Goal: Task Accomplishment & Management: Manage account settings

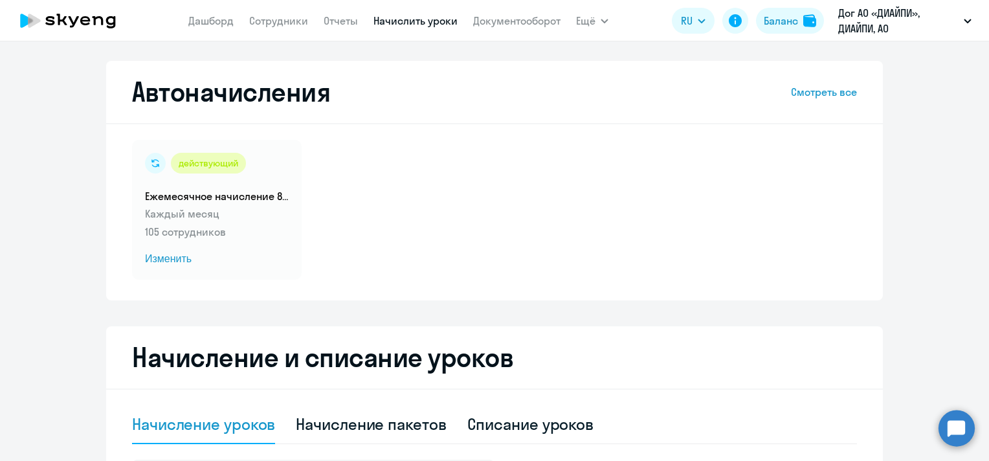
select select "10"
click at [271, 25] on link "Сотрудники" at bounding box center [278, 20] width 59 height 13
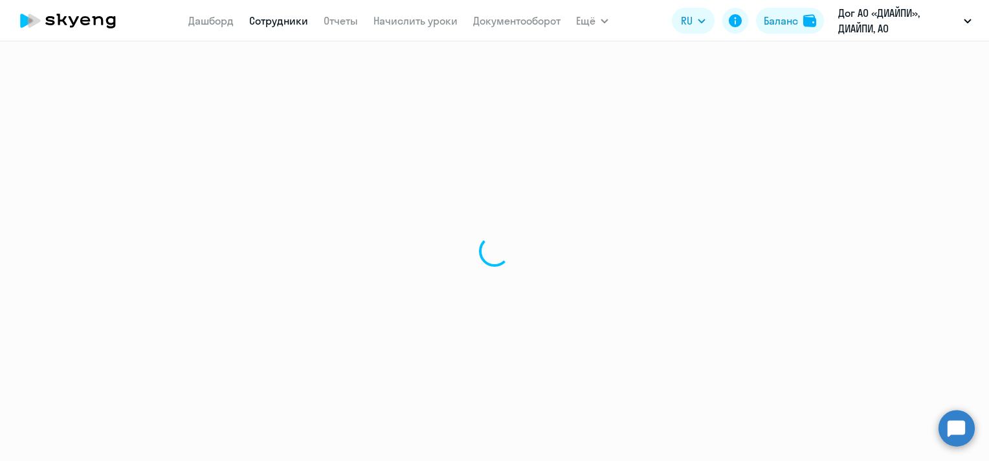
select select "30"
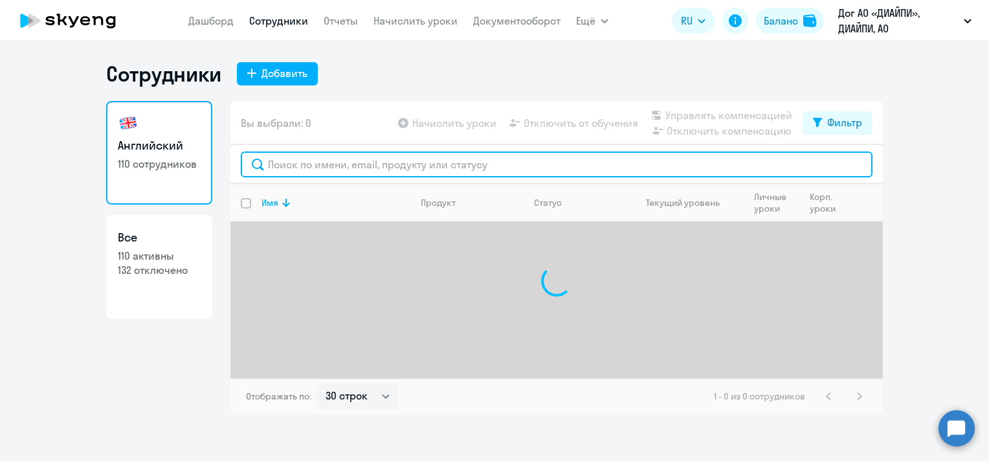
click at [618, 164] on input "text" at bounding box center [557, 164] width 632 height 26
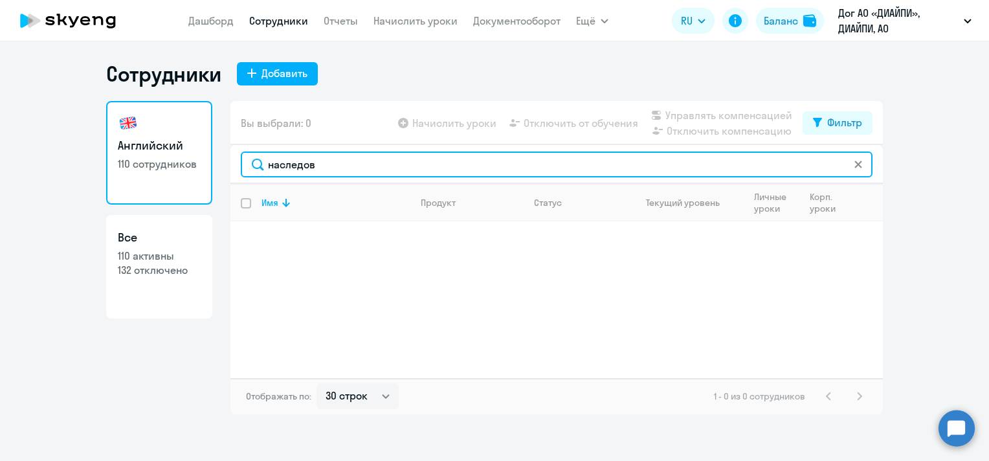
type input "наследов"
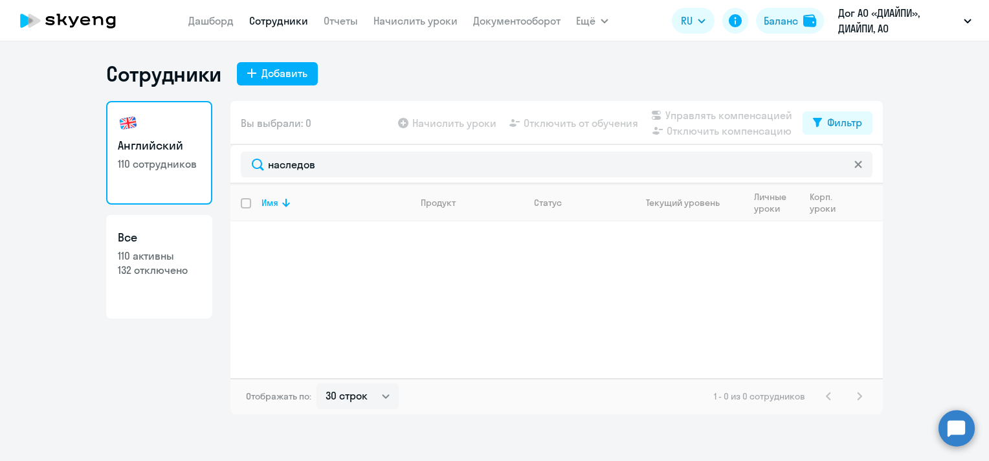
click at [857, 163] on icon at bounding box center [857, 163] width 7 height 7
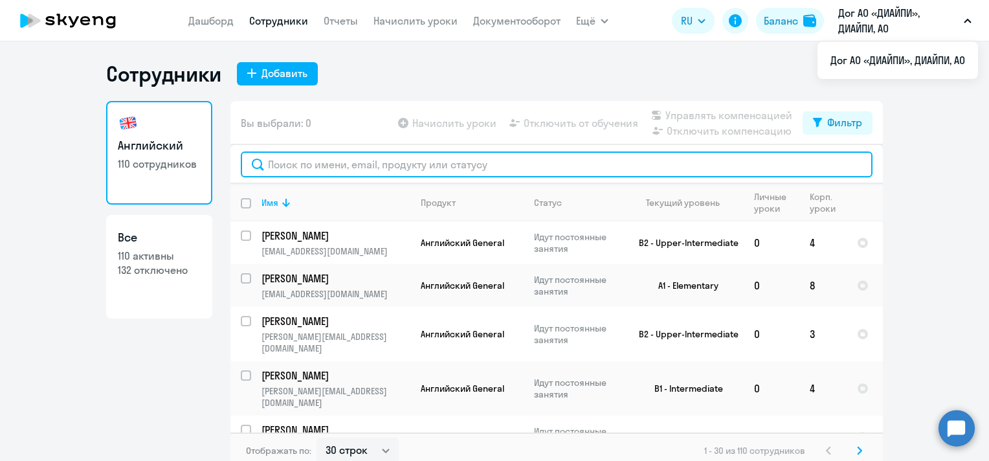
click at [351, 166] on input "text" at bounding box center [557, 164] width 632 height 26
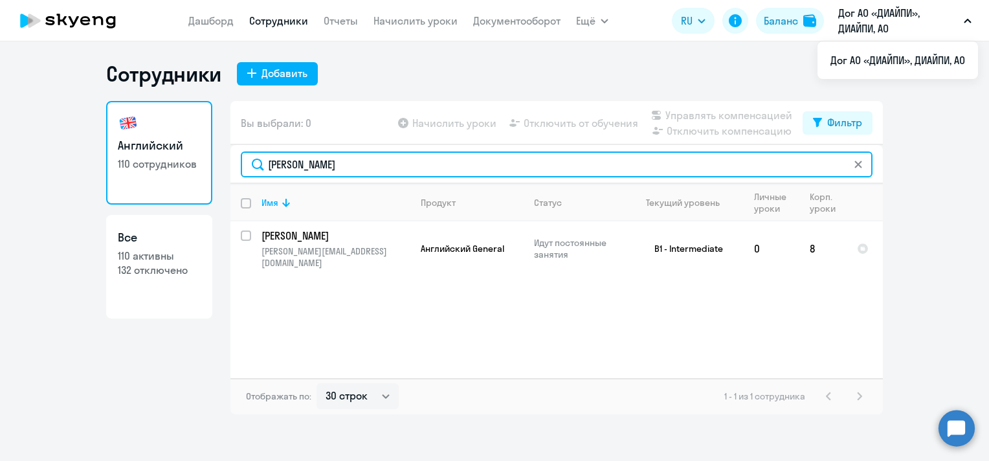
drag, startPoint x: 324, startPoint y: 168, endPoint x: 260, endPoint y: 168, distance: 64.1
click at [260, 168] on input "[PERSON_NAME]" at bounding box center [557, 164] width 632 height 26
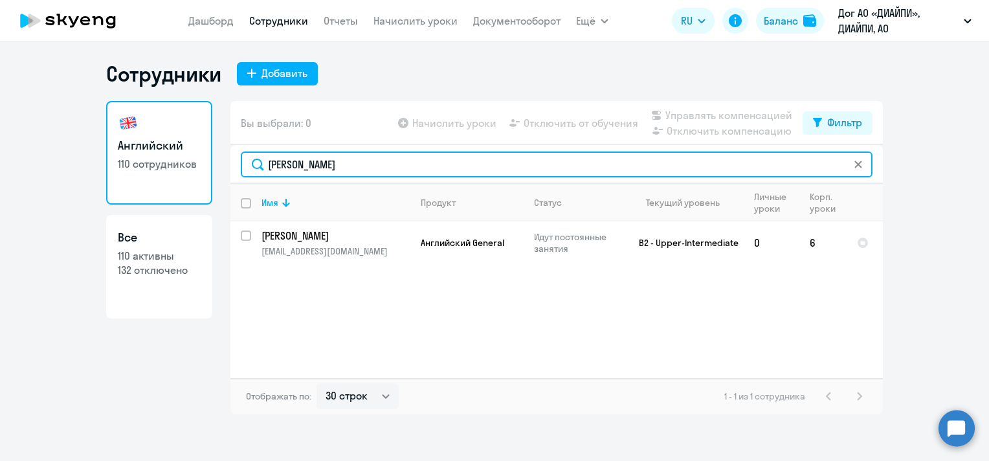
type input "[PERSON_NAME]"
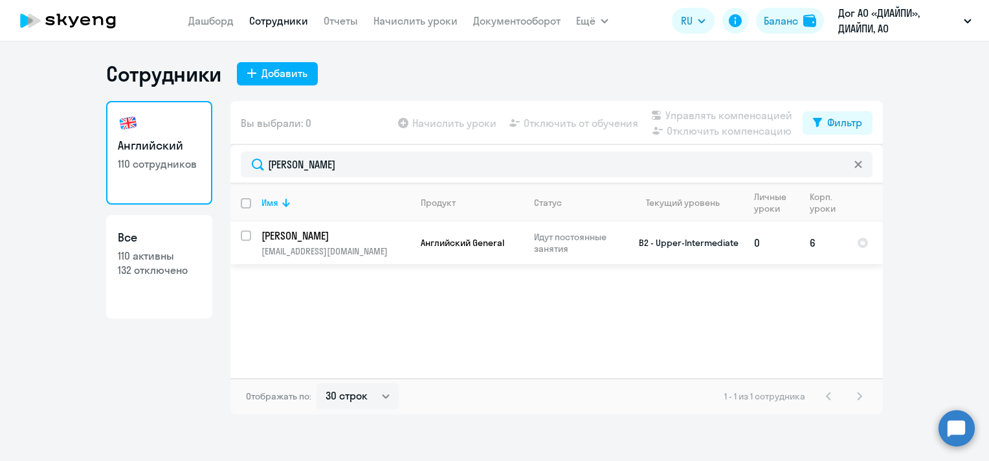
click at [247, 236] on input "select row 16437319" at bounding box center [254, 243] width 26 height 26
checkbox input "true"
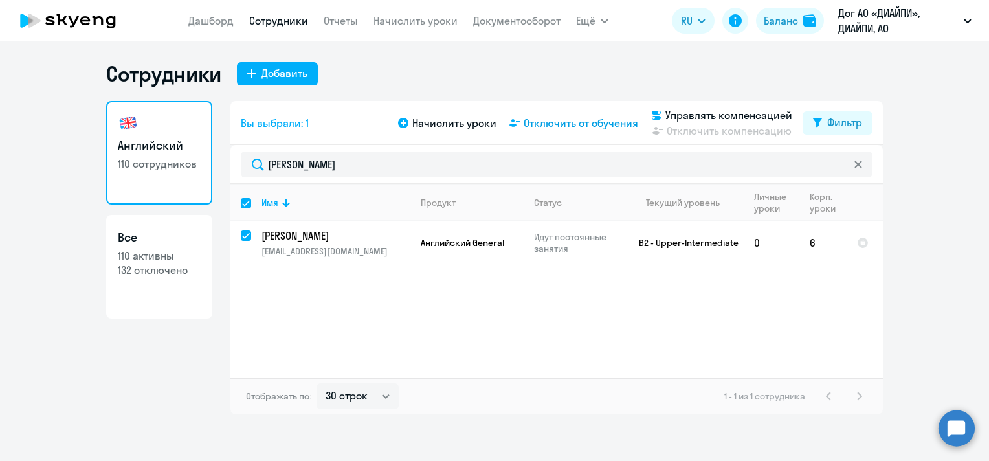
click at [568, 122] on span "Отключить от обучения" at bounding box center [581, 123] width 115 height 16
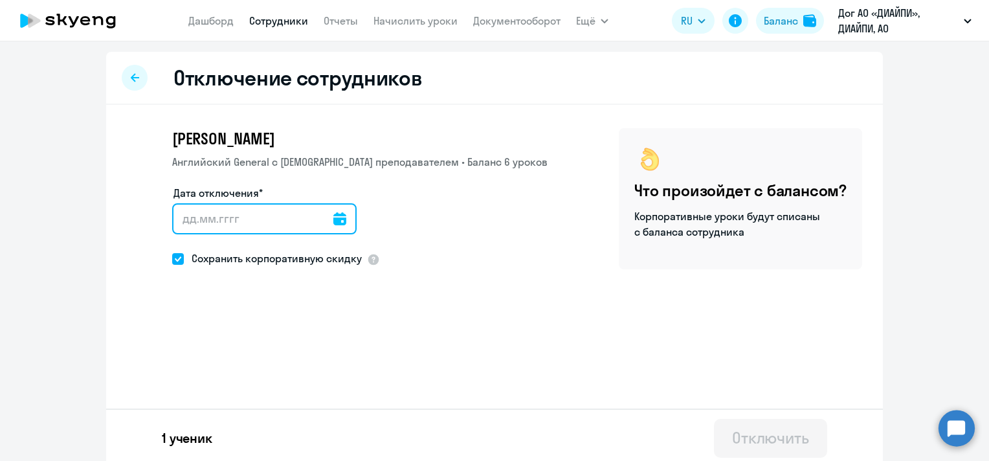
click at [336, 220] on input "Дата отключения*" at bounding box center [264, 218] width 184 height 31
click at [333, 220] on icon at bounding box center [339, 218] width 13 height 13
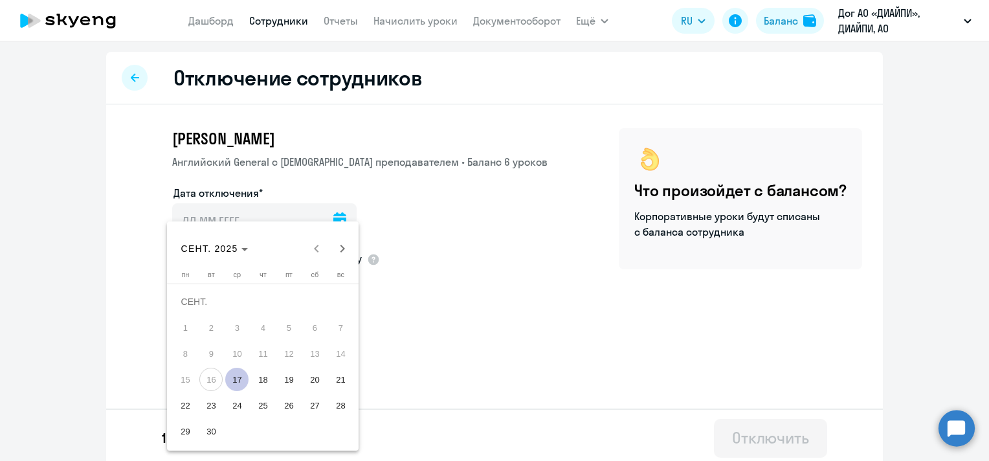
click at [243, 379] on span "17" at bounding box center [236, 379] width 23 height 23
type input "[DATE]"
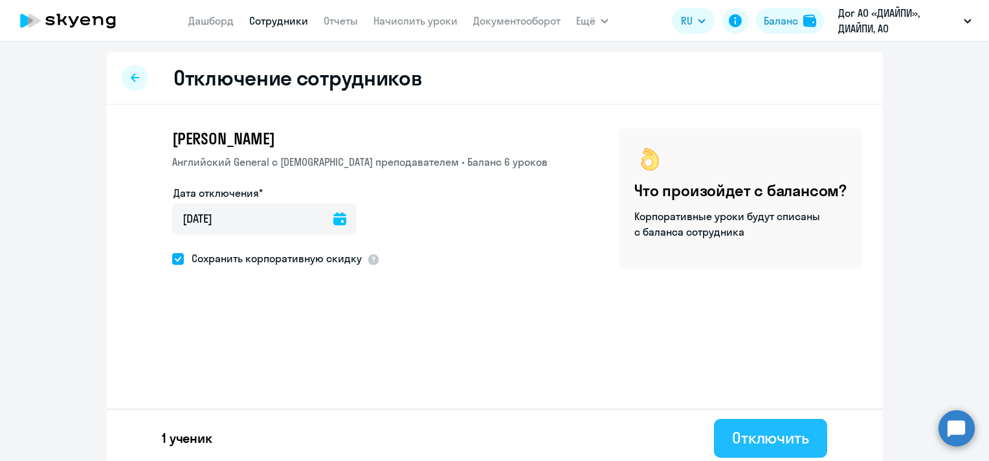
click at [771, 429] on button "Отключить" at bounding box center [770, 438] width 113 height 39
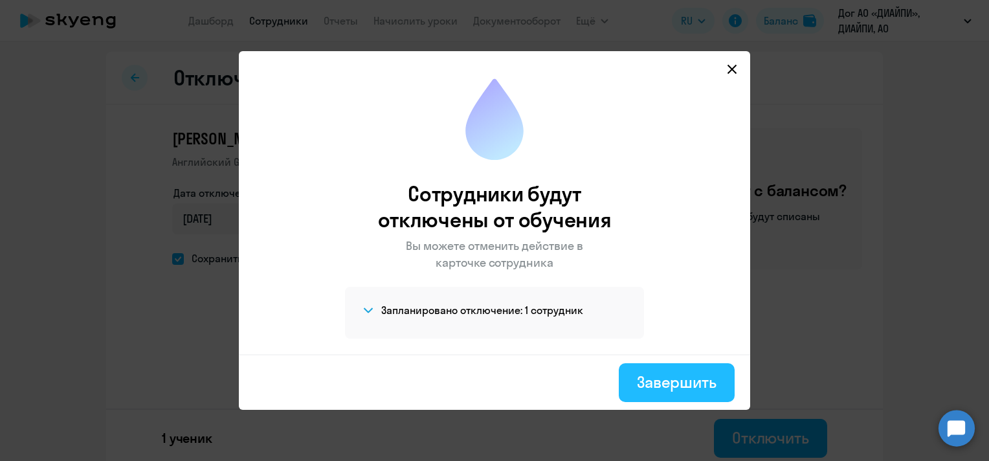
click at [701, 368] on button "Завершить" at bounding box center [677, 382] width 116 height 39
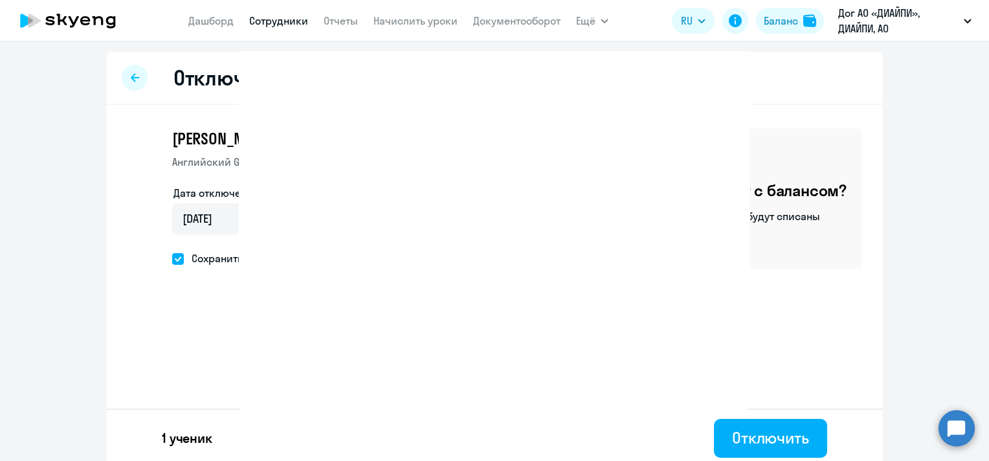
select select "30"
